Goal: Check status: Check status

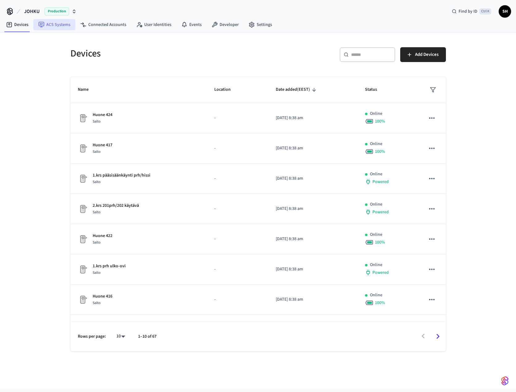
click at [56, 22] on link "ACS Systems" at bounding box center [54, 24] width 42 height 11
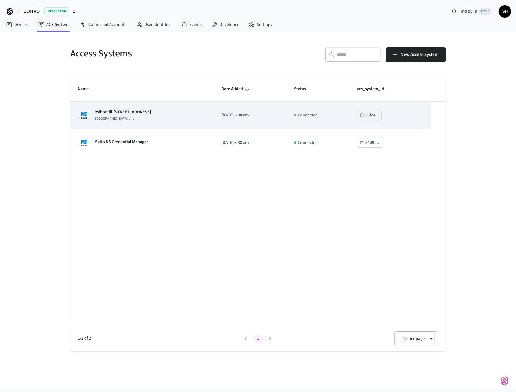
click at [122, 114] on p "Ysihotelli [STREET_ADDRESS]" at bounding box center [123, 112] width 56 height 6
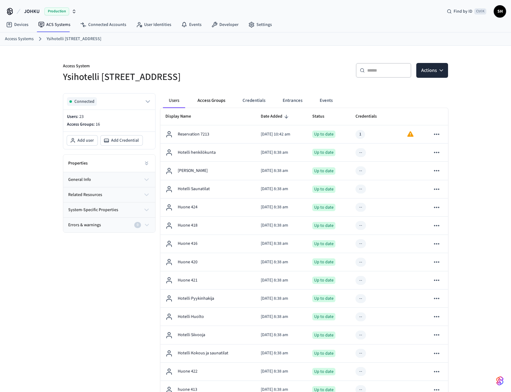
click at [222, 102] on button "Access Groups" at bounding box center [212, 100] width 38 height 15
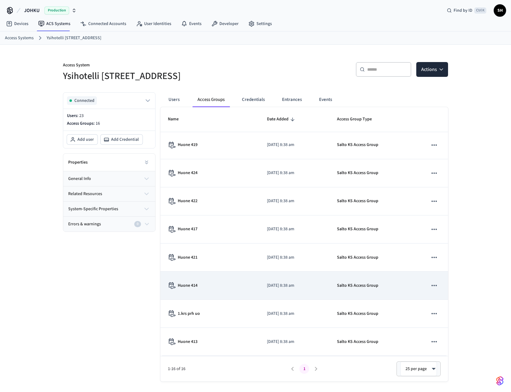
scroll to position [10, 0]
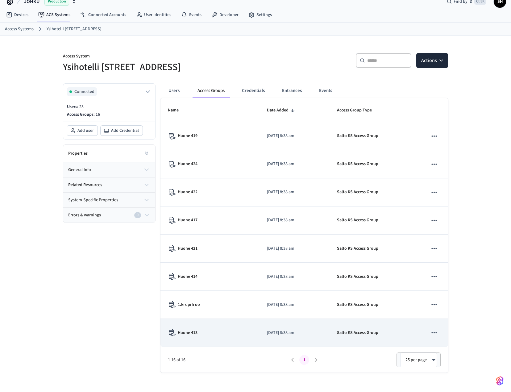
click at [204, 330] on div "Huone 413" at bounding box center [210, 332] width 84 height 7
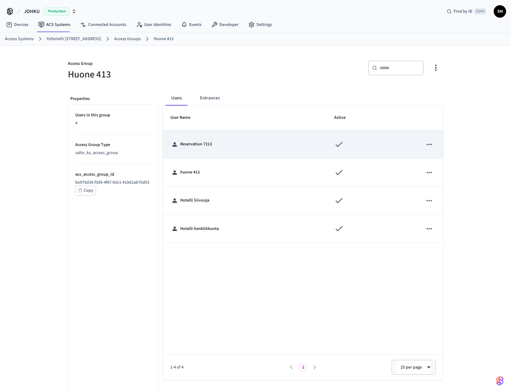
click at [210, 149] on td "Reservation 7213" at bounding box center [245, 145] width 164 height 28
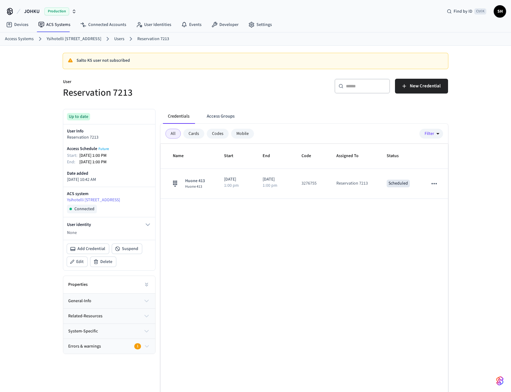
click at [221, 132] on div "Codes" at bounding box center [218, 134] width 22 height 10
click at [212, 133] on div "Codes" at bounding box center [218, 134] width 22 height 10
click at [216, 132] on div "Codes" at bounding box center [218, 134] width 22 height 10
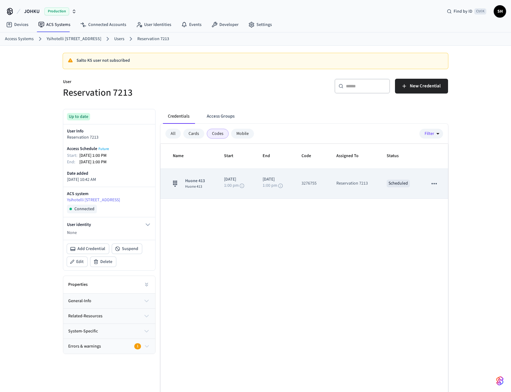
click at [202, 183] on span "Huone 413" at bounding box center [195, 181] width 20 height 6
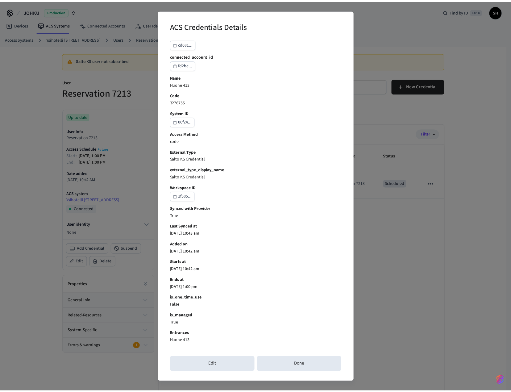
scroll to position [24, 0]
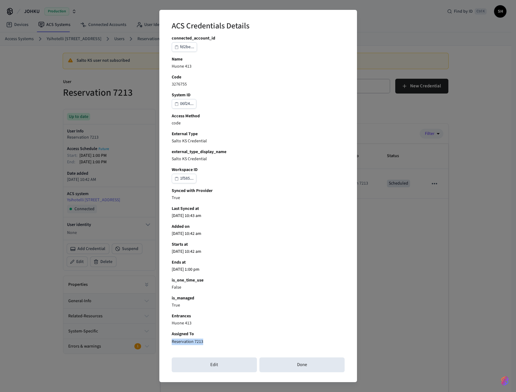
drag, startPoint x: 201, startPoint y: 343, endPoint x: 168, endPoint y: 345, distance: 33.1
click at [168, 345] on div "ACS Credentials Details Credential ID cd081... connected_account_id fd2be... Na…" at bounding box center [257, 196] width 197 height 372
drag, startPoint x: 303, startPoint y: 366, endPoint x: 323, endPoint y: 369, distance: 21.0
click at [302, 365] on button "Done" at bounding box center [301, 364] width 85 height 15
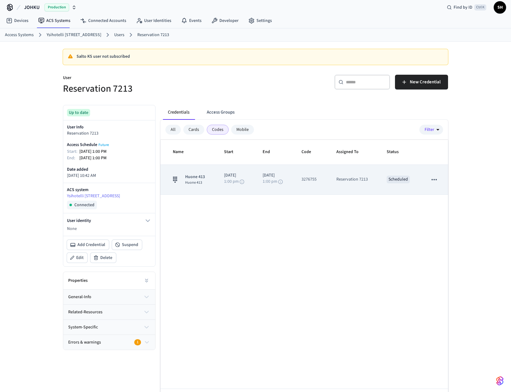
scroll to position [0, 0]
